Goal: Information Seeking & Learning: Learn about a topic

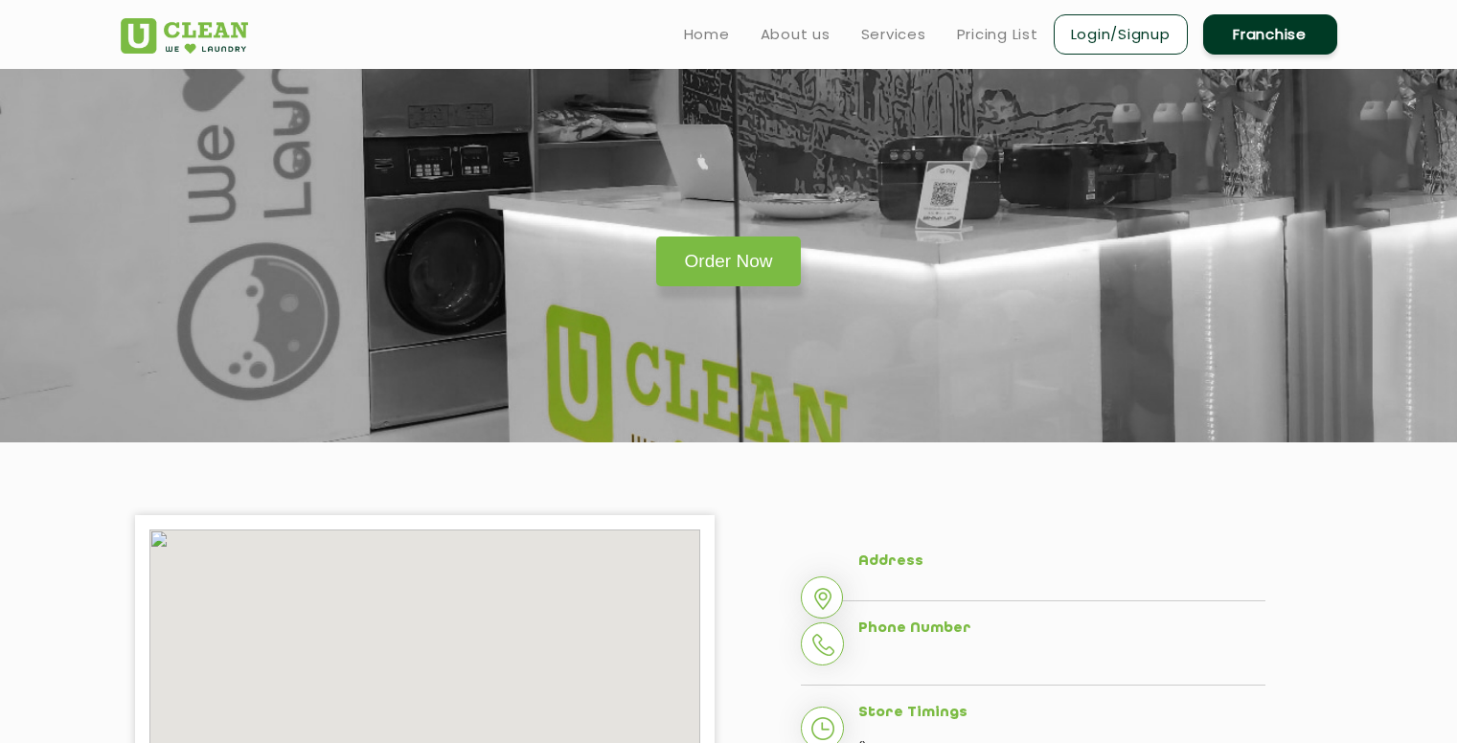
scroll to position [257, 0]
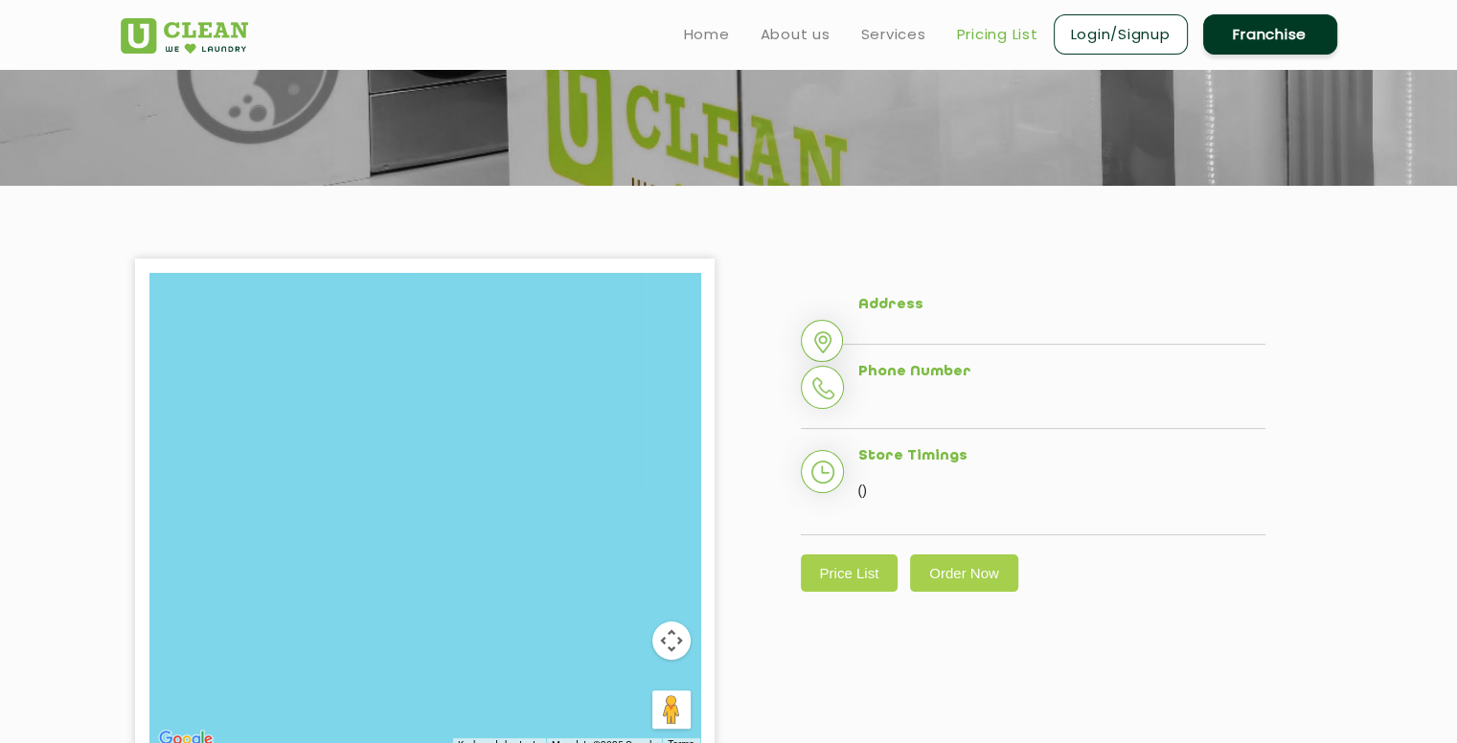
click at [958, 28] on link "Pricing List" at bounding box center [997, 34] width 81 height 23
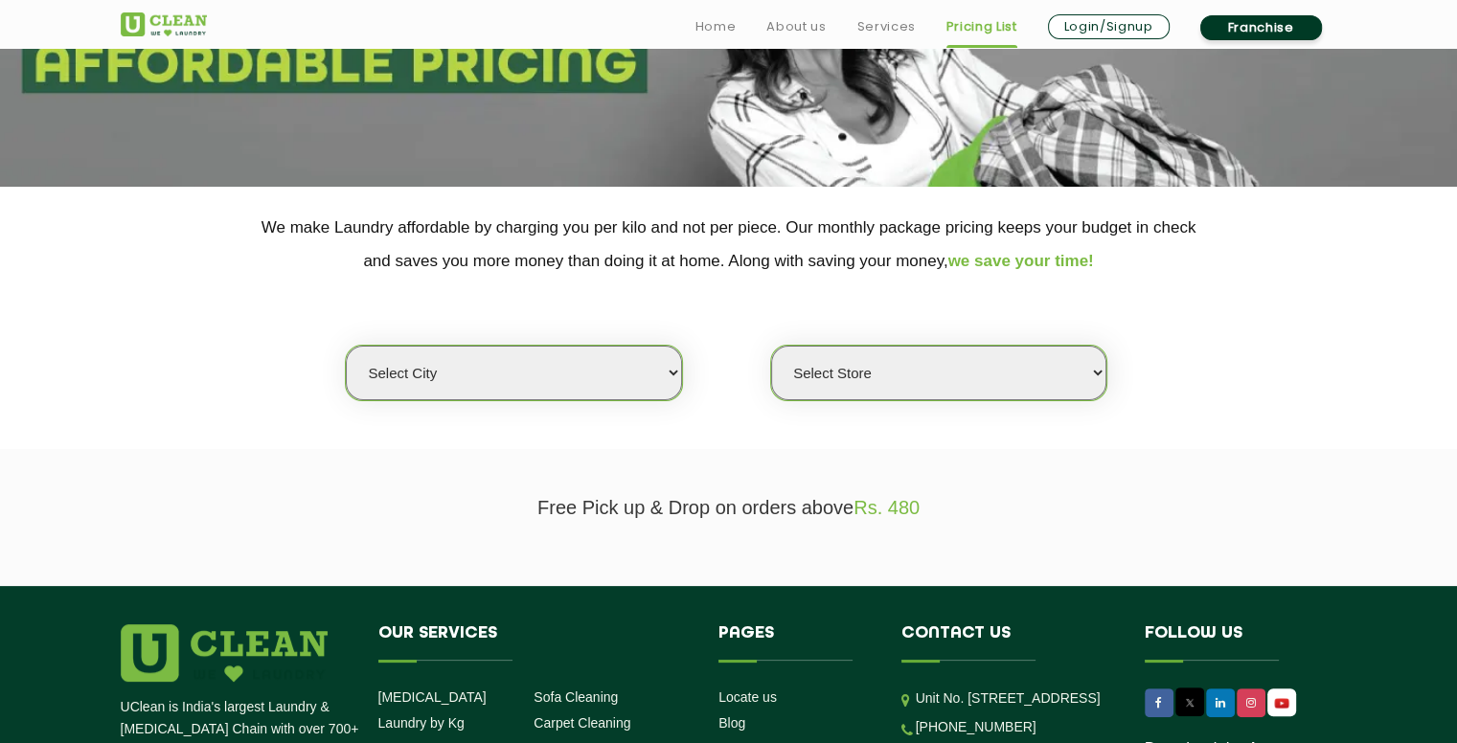
scroll to position [257, 0]
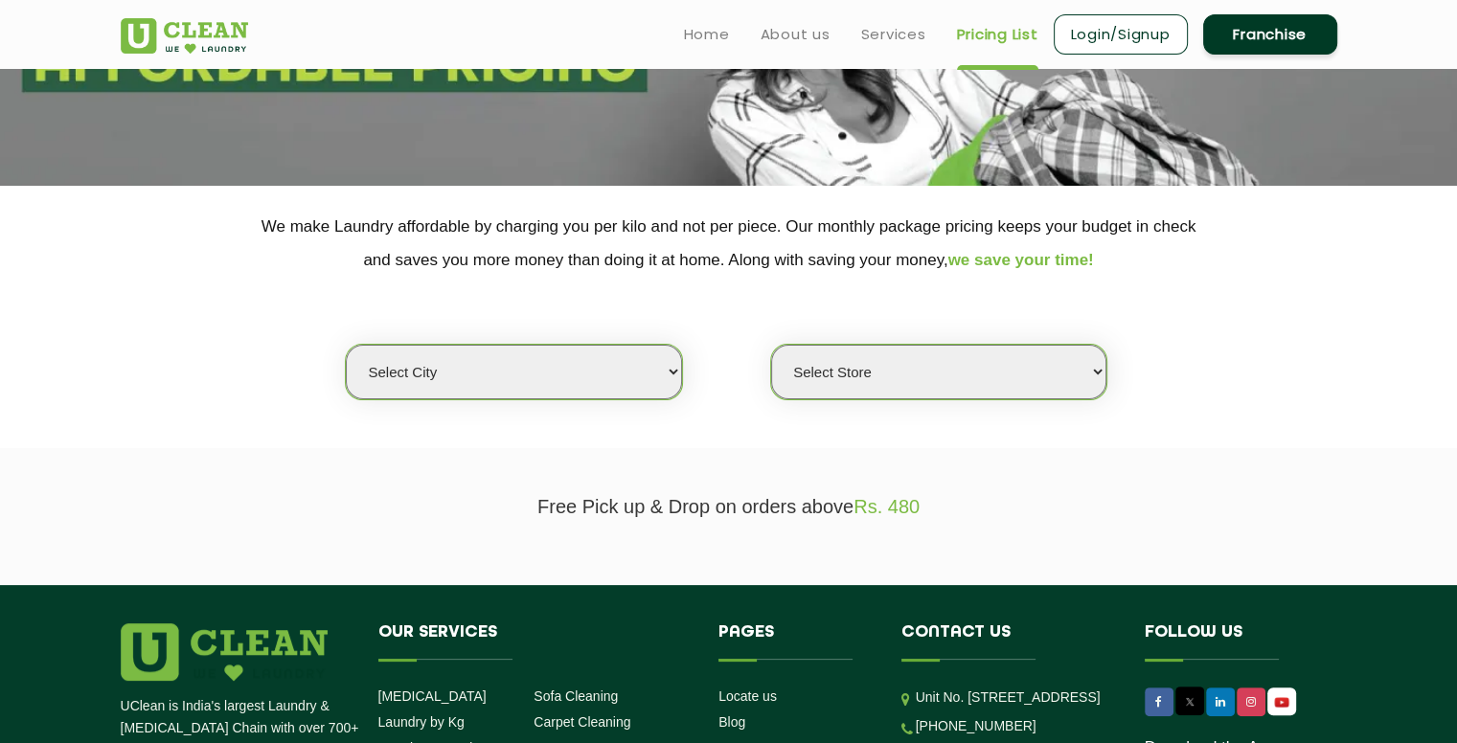
click at [612, 381] on select "Select city [GEOGRAPHIC_DATA] [GEOGRAPHIC_DATA] [GEOGRAPHIC_DATA] [GEOGRAPHIC_D…" at bounding box center [513, 372] width 335 height 55
select select "1"
click at [346, 345] on select "Select city [GEOGRAPHIC_DATA] [GEOGRAPHIC_DATA] [GEOGRAPHIC_DATA] [GEOGRAPHIC_D…" at bounding box center [513, 372] width 335 height 55
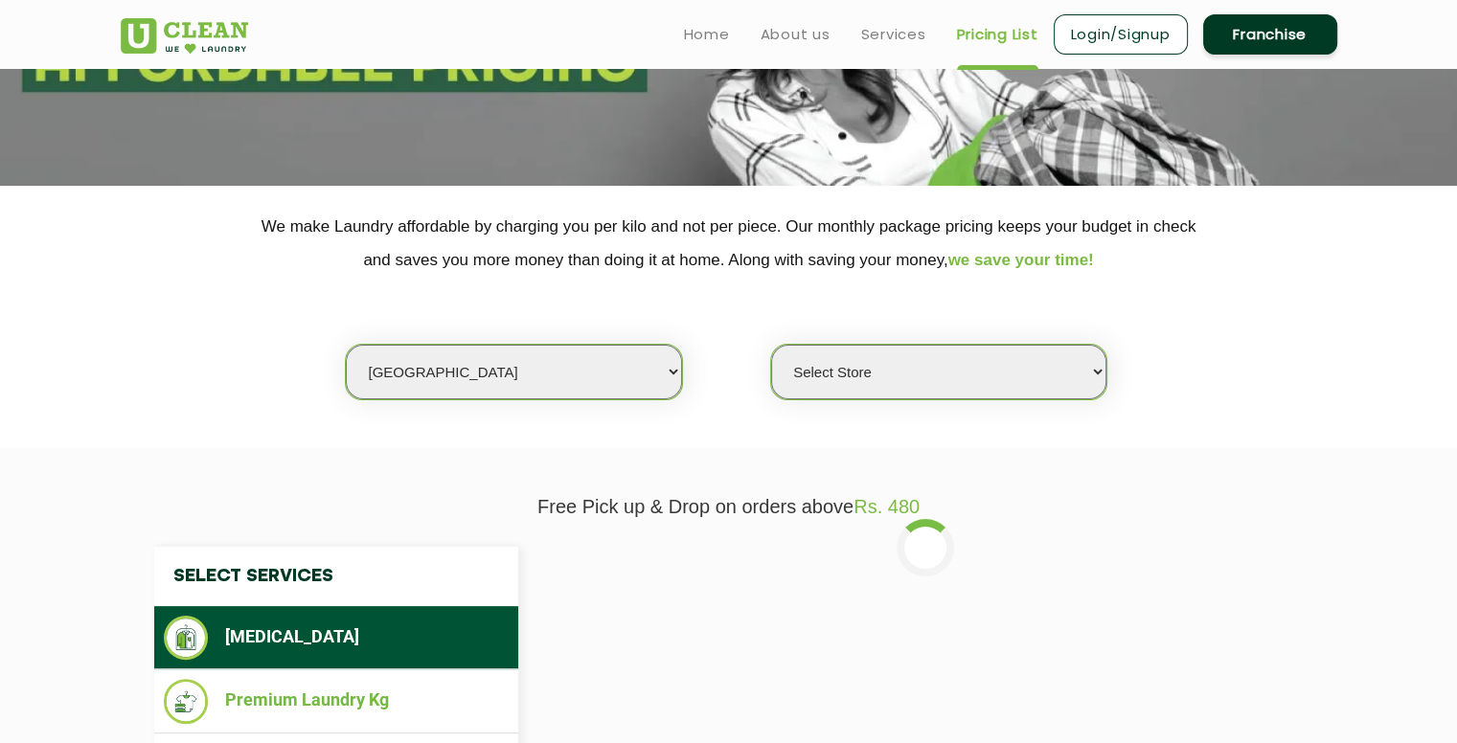
click at [838, 399] on section "We make Laundry affordable by charging you per kilo and not per piece. Our mont…" at bounding box center [728, 317] width 1457 height 262
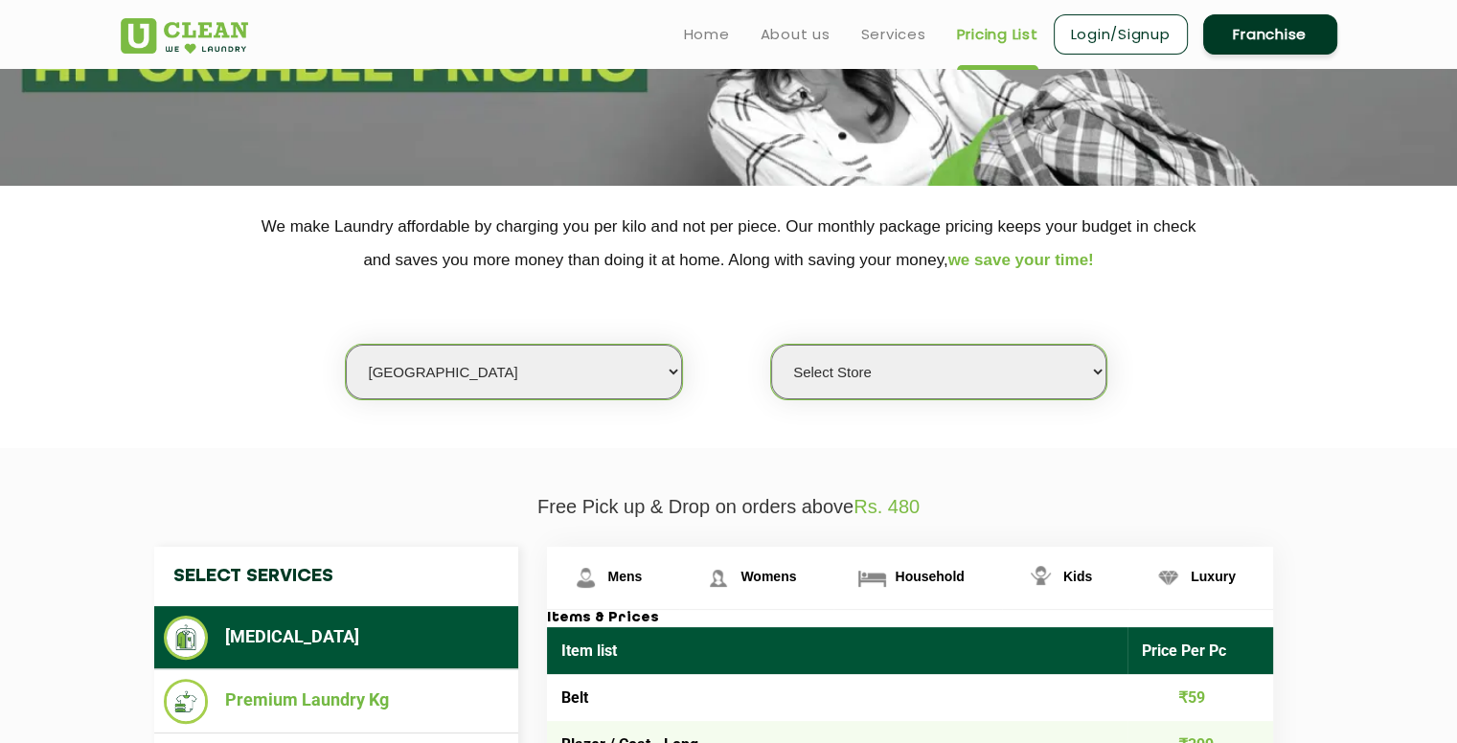
click at [862, 382] on select "Select Store [GEOGRAPHIC_DATA] [GEOGRAPHIC_DATA] 2 [GEOGRAPHIC_DATA] [GEOGRAPHI…" at bounding box center [938, 372] width 335 height 55
select select "500"
click at [771, 345] on select "Select Store [GEOGRAPHIC_DATA] [GEOGRAPHIC_DATA] 2 [GEOGRAPHIC_DATA] [GEOGRAPHI…" at bounding box center [938, 372] width 335 height 55
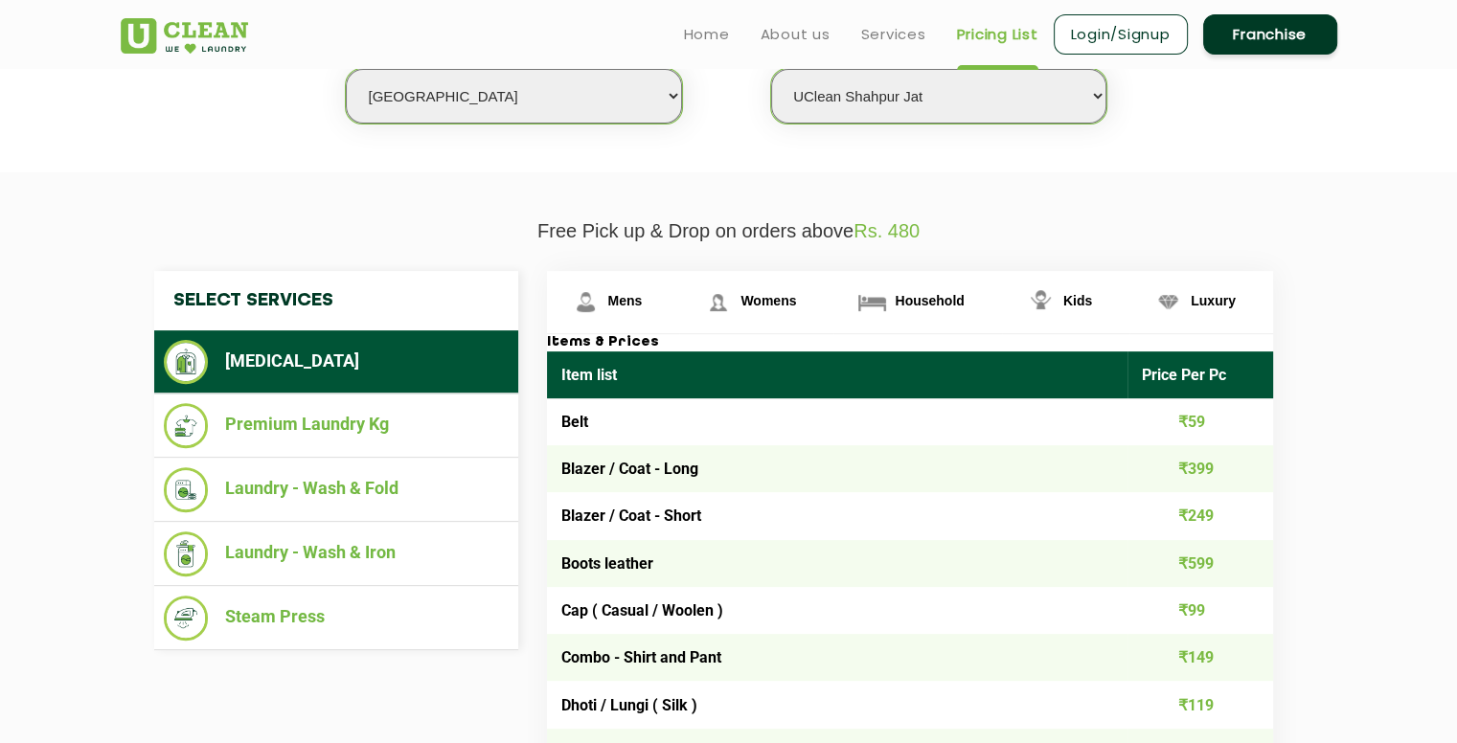
scroll to position [510, 0]
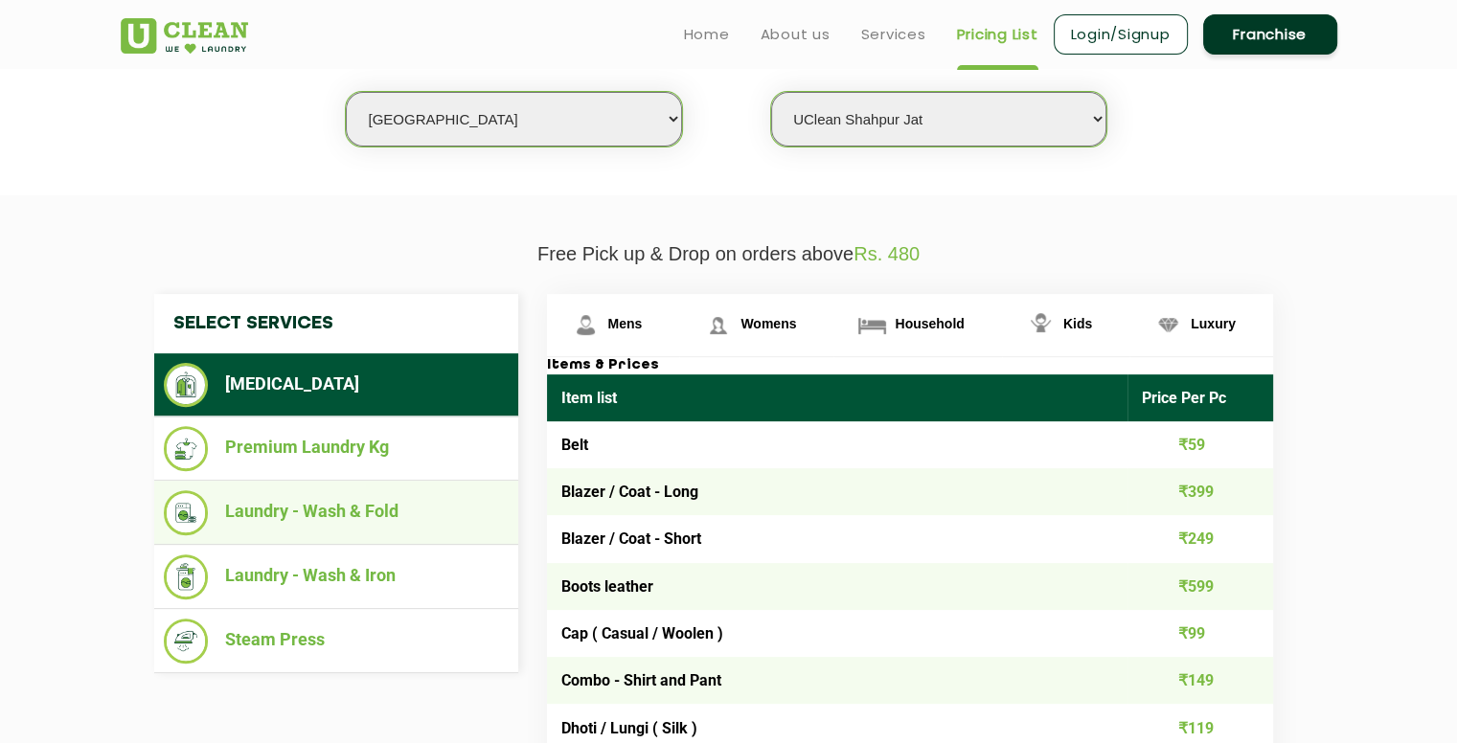
click at [375, 513] on li "Laundry - Wash & Fold" at bounding box center [336, 512] width 345 height 45
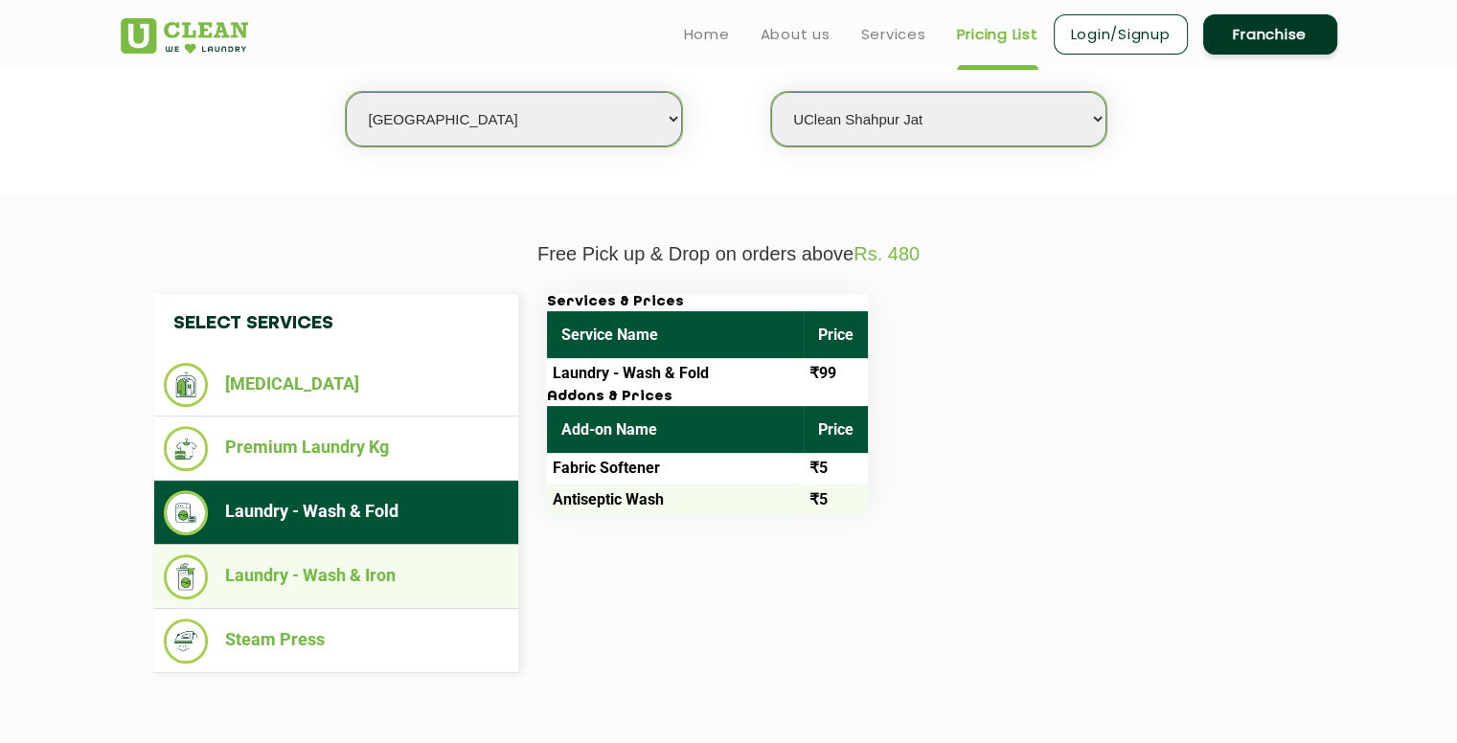
click at [449, 555] on li "Laundry - Wash & Iron" at bounding box center [336, 577] width 345 height 45
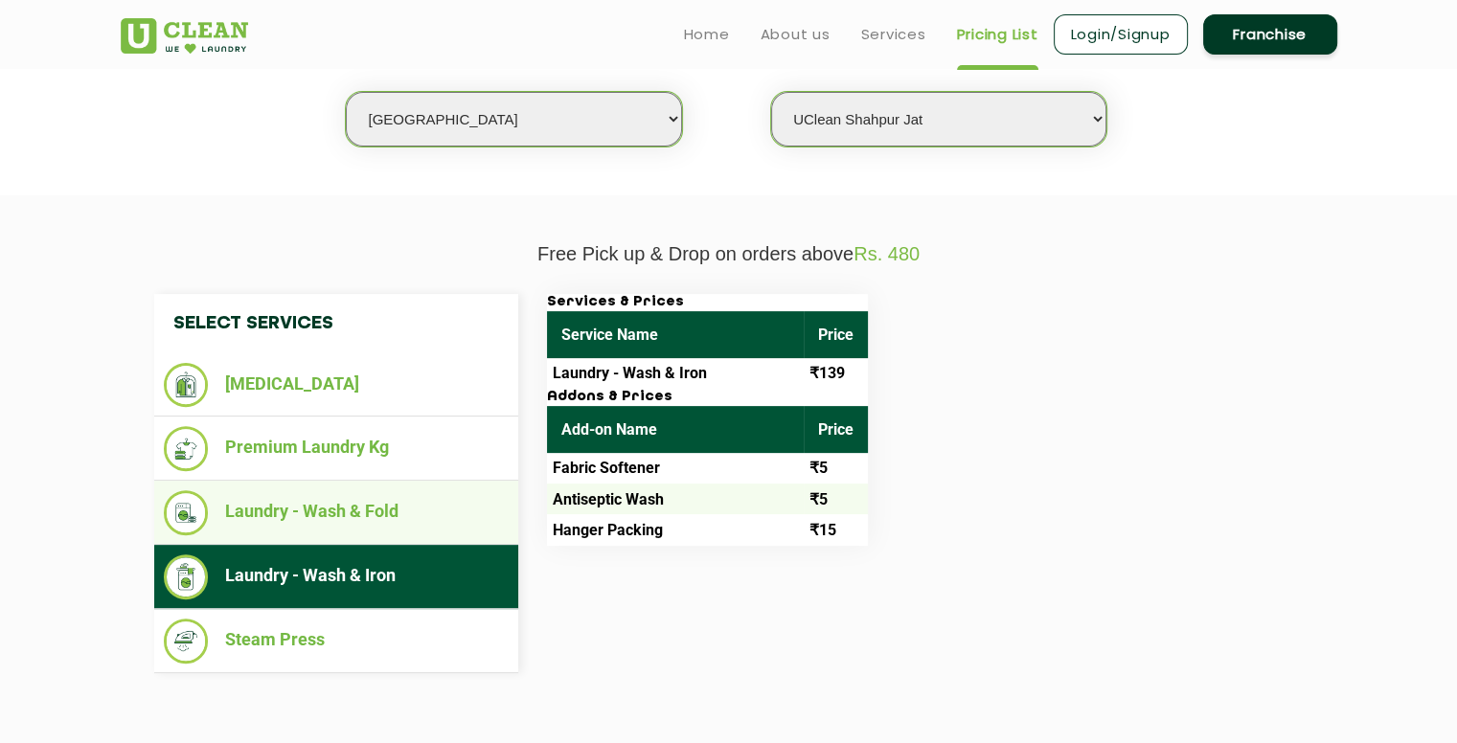
click at [450, 510] on li "Laundry - Wash & Fold" at bounding box center [336, 512] width 345 height 45
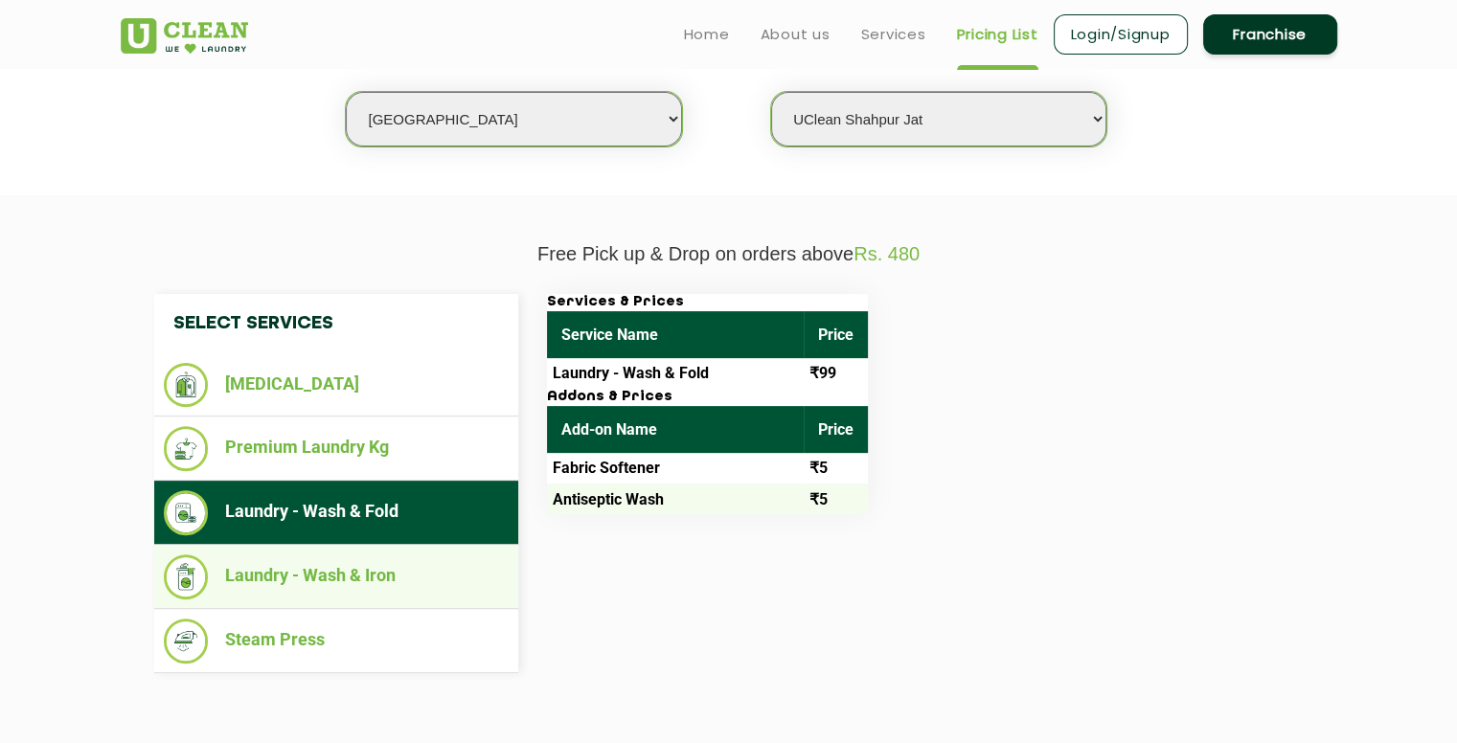
click at [449, 555] on li "Laundry - Wash & Iron" at bounding box center [336, 577] width 345 height 45
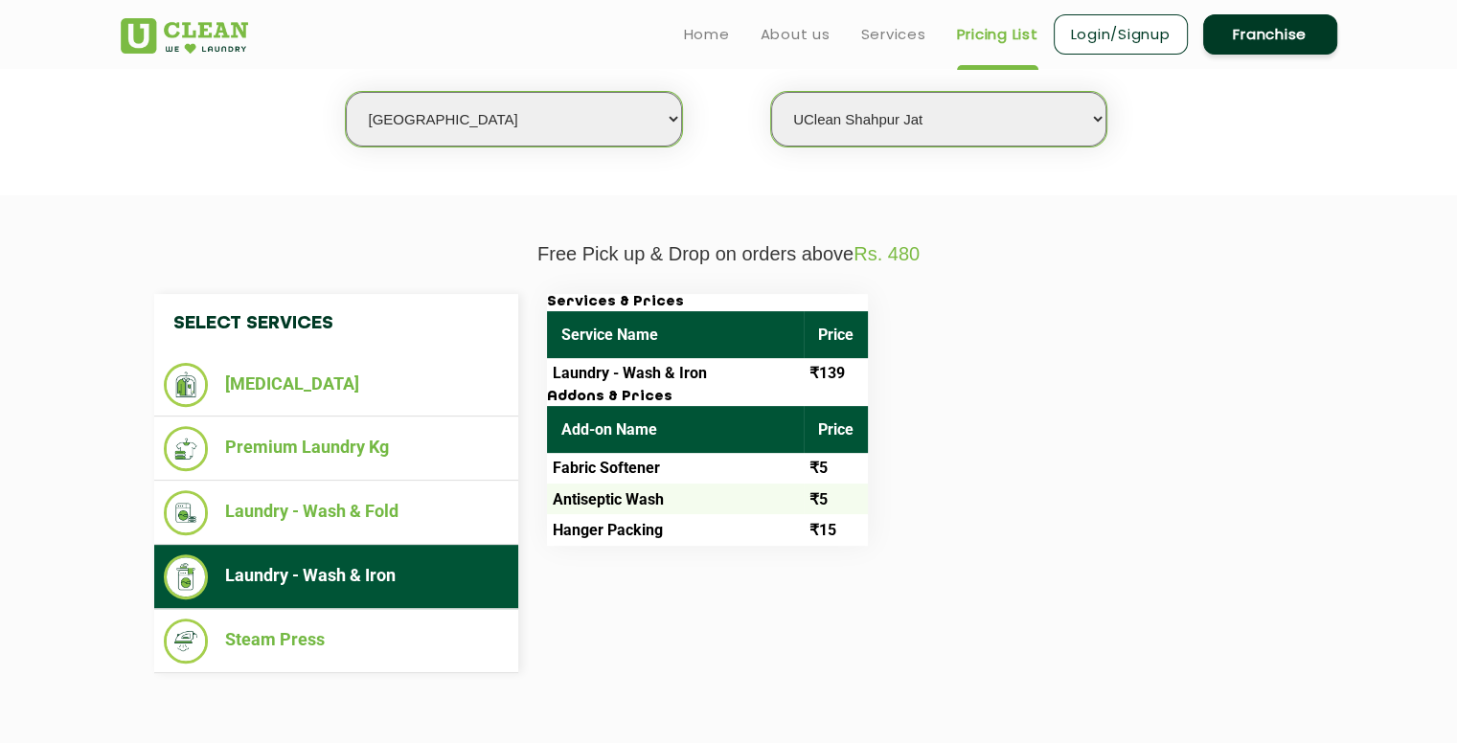
scroll to position [257, 0]
